Goal: Check status: Check status

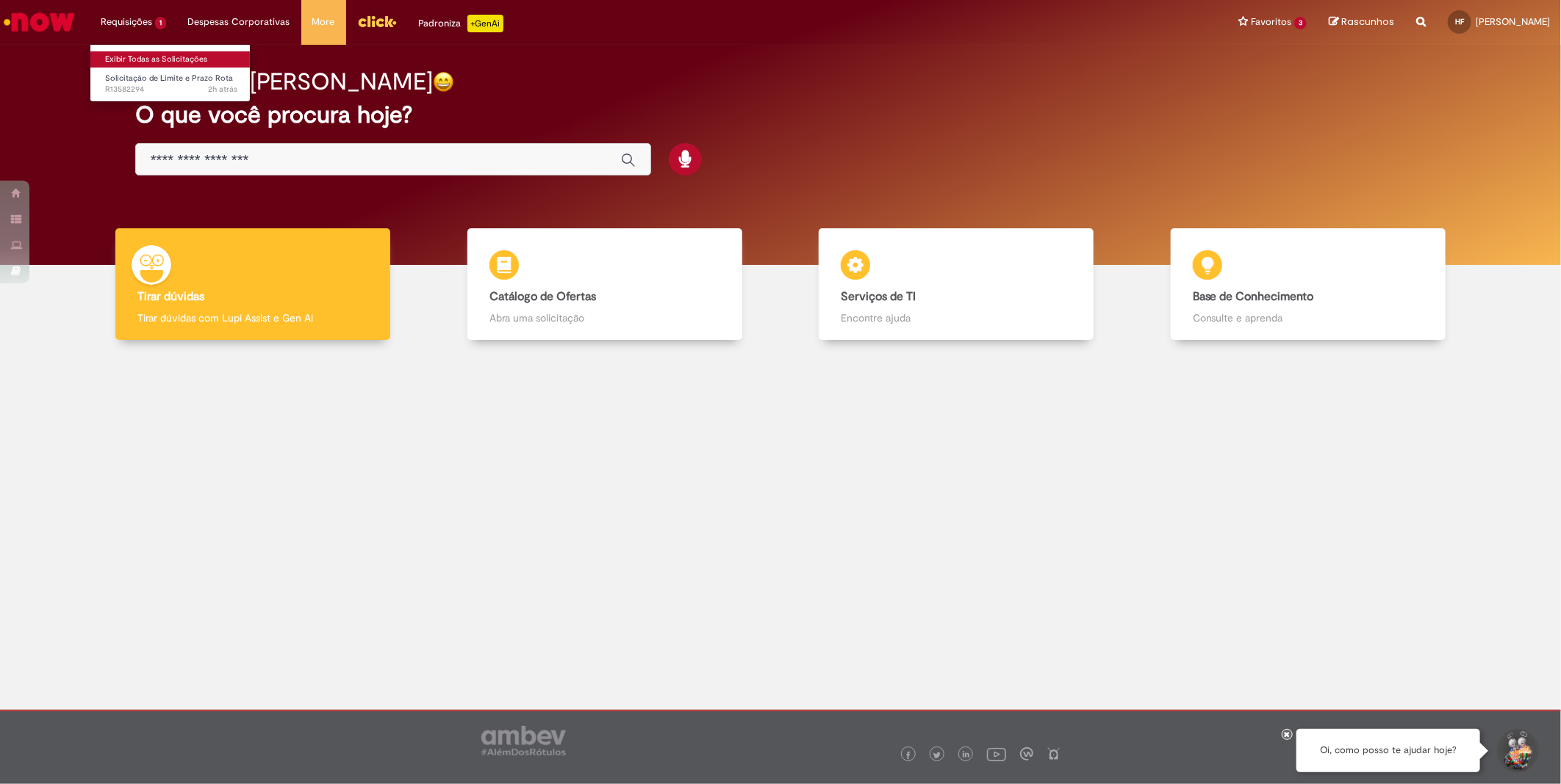
click at [154, 53] on link "Exibir Todas as Solicitações" at bounding box center [172, 59] width 162 height 16
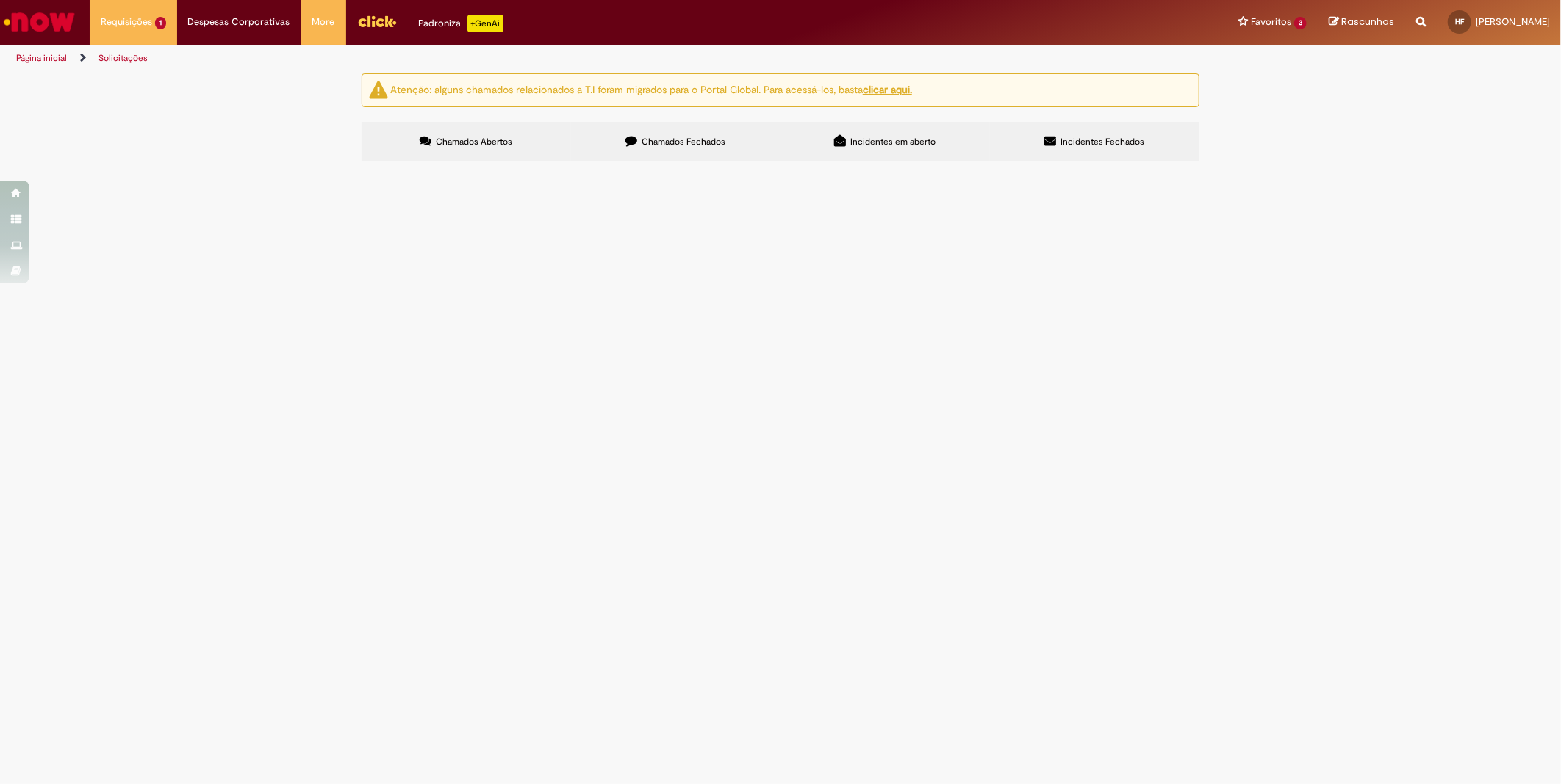
click at [659, 141] on span "Chamados Fechados" at bounding box center [683, 141] width 84 height 11
click at [0, 0] on span "Solicitações aprovadas pela DAG necessária" at bounding box center [0, 0] width 0 height 0
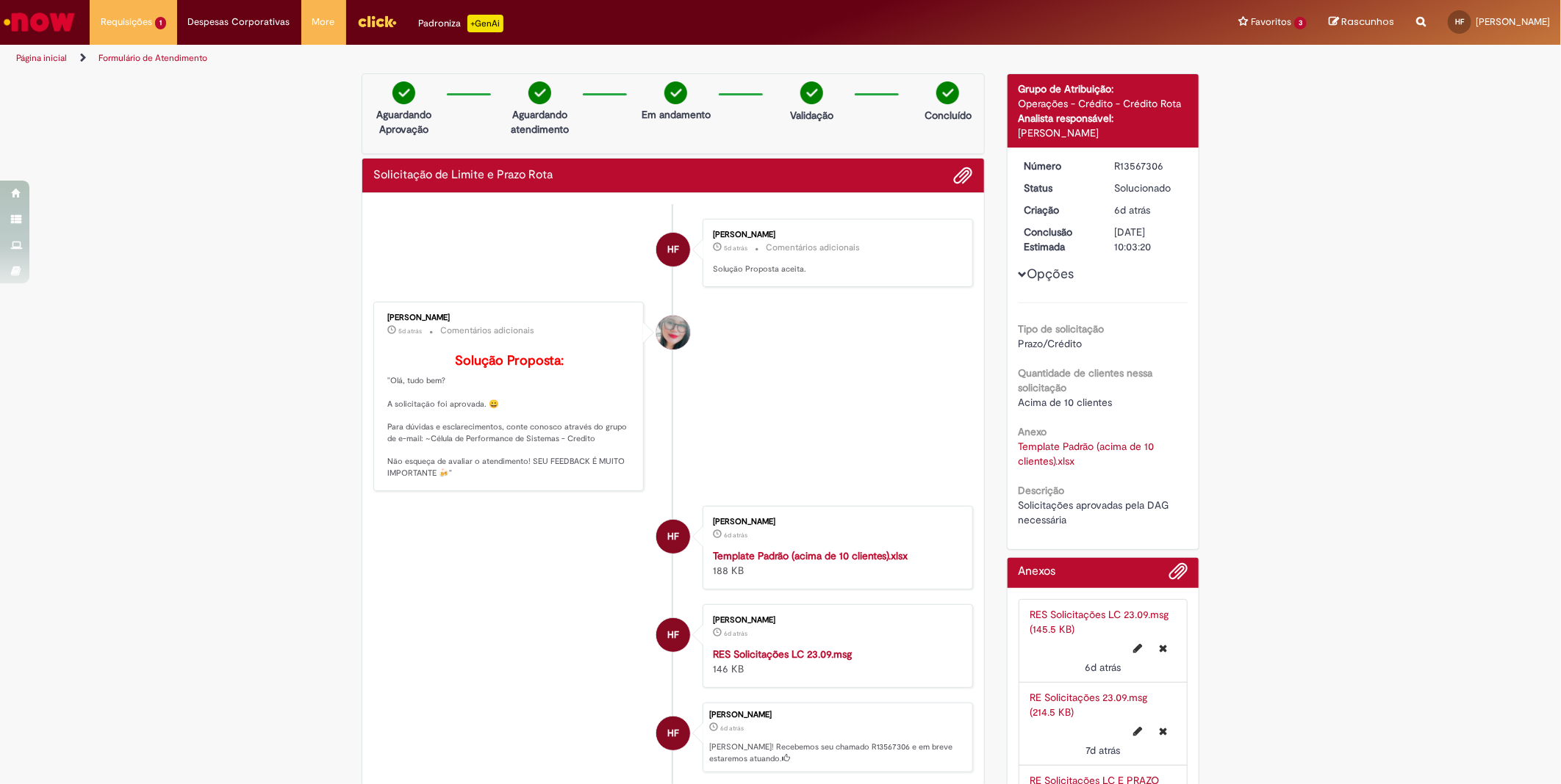
click at [44, 62] on link "Página inicial" at bounding box center [41, 57] width 51 height 11
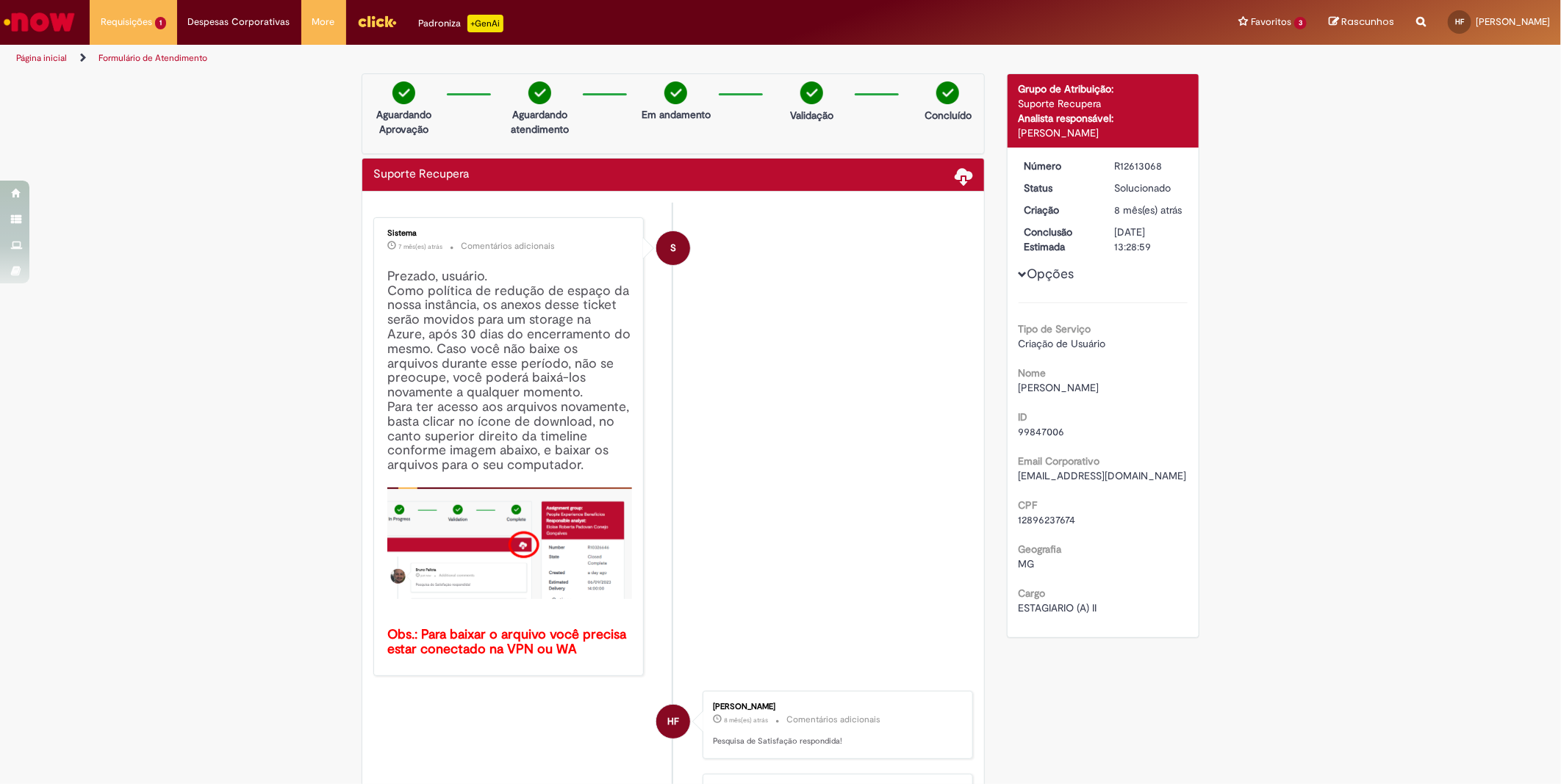
click at [47, 52] on li "Página inicial" at bounding box center [52, 58] width 81 height 27
click at [50, 59] on link "Página inicial" at bounding box center [41, 57] width 51 height 11
